Goal: Find contact information: Find contact information

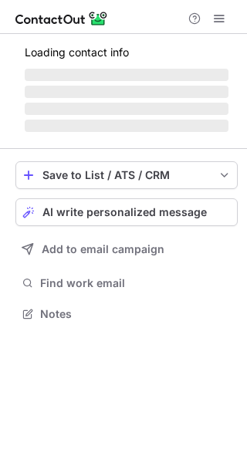
scroll to position [312, 247]
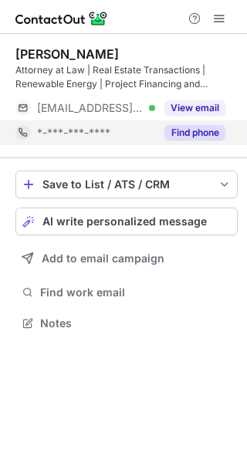
click at [201, 130] on button "Find phone" at bounding box center [194, 132] width 61 height 15
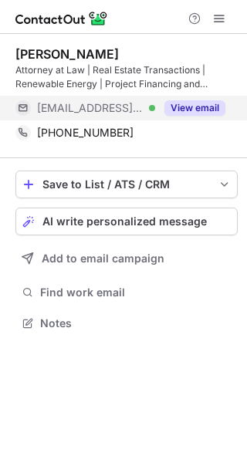
click at [180, 110] on button "View email" at bounding box center [194, 107] width 61 height 15
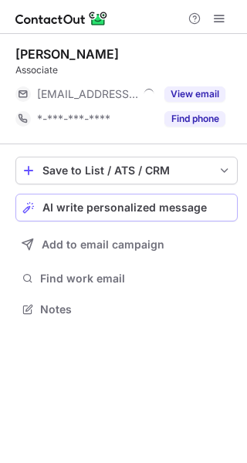
scroll to position [7, 8]
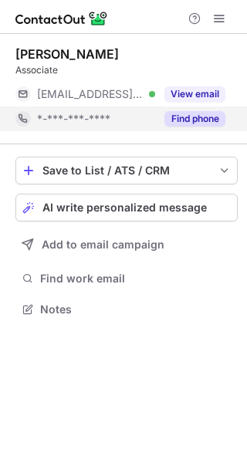
click at [189, 123] on button "Find phone" at bounding box center [194, 118] width 61 height 15
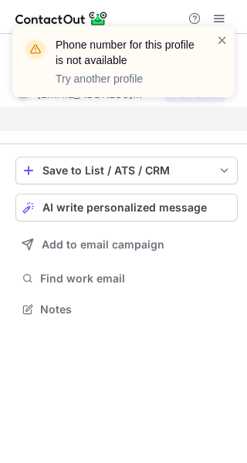
scroll to position [273, 247]
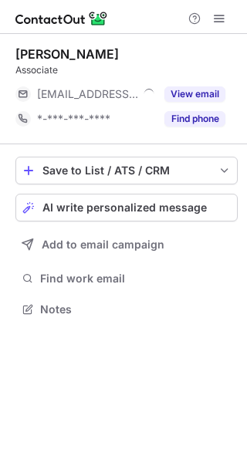
scroll to position [7, 8]
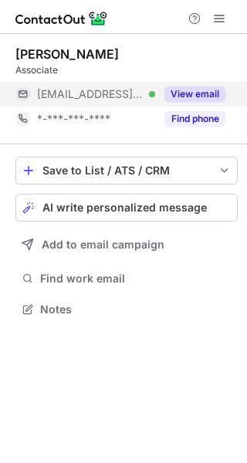
click at [184, 95] on button "View email" at bounding box center [194, 93] width 61 height 15
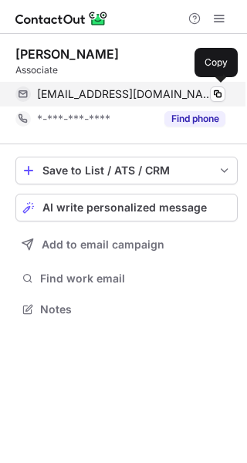
click at [136, 86] on div "kfernandez@bremerandwhyte.com Verified Copy" at bounding box center [120, 94] width 210 height 25
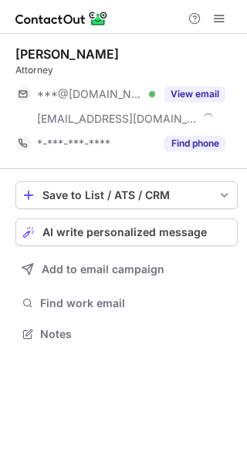
scroll to position [322, 247]
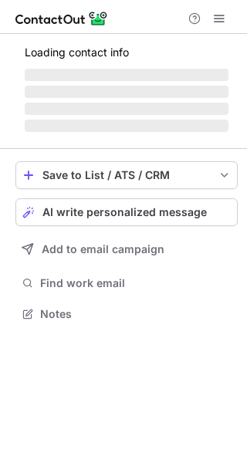
scroll to position [312, 247]
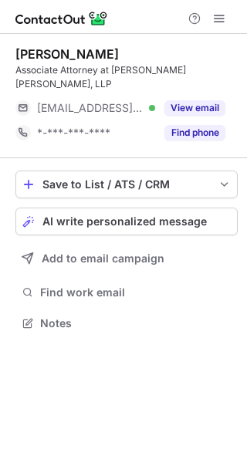
click at [79, 144] on div "*-***-***-****" at bounding box center [85, 132] width 140 height 25
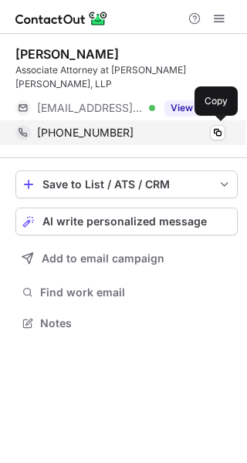
click at [75, 131] on span "+18083662938" at bounding box center [85, 133] width 96 height 14
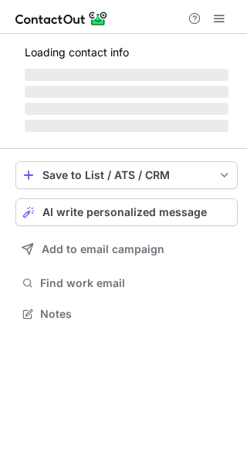
scroll to position [312, 247]
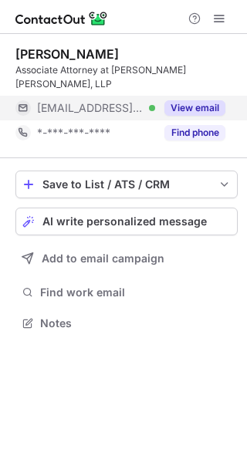
click at [130, 109] on span "[EMAIL_ADDRESS][DOMAIN_NAME]" at bounding box center [90, 108] width 106 height 14
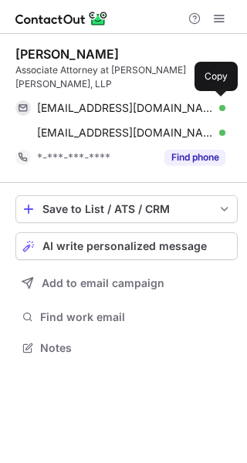
scroll to position [336, 247]
click at [130, 109] on div "[EMAIL_ADDRESS][DOMAIN_NAME] Verified" at bounding box center [131, 108] width 188 height 14
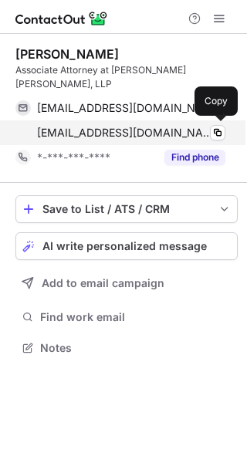
click at [64, 131] on span "[EMAIL_ADDRESS][DOMAIN_NAME]" at bounding box center [125, 133] width 177 height 14
